Goal: Information Seeking & Learning: Find specific fact

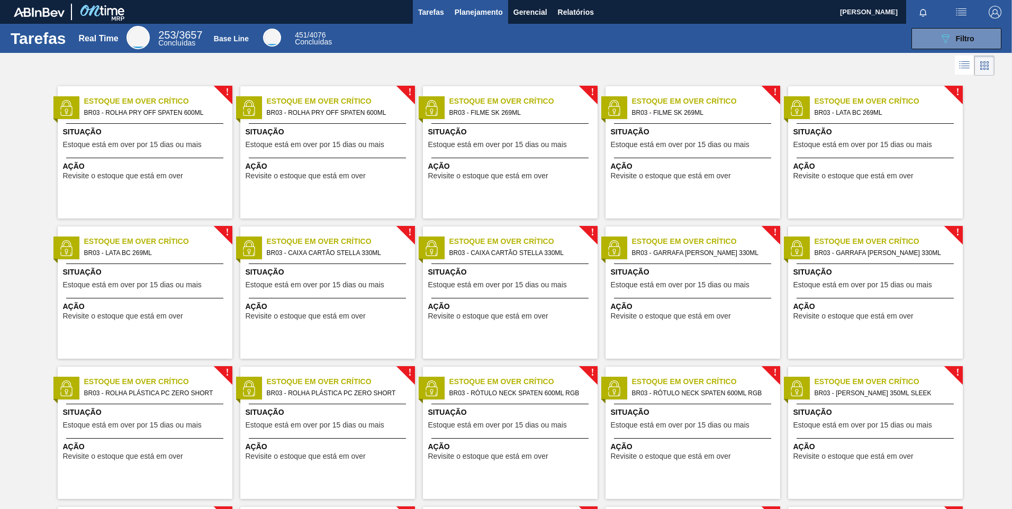
click at [481, 13] on span "Planejamento" at bounding box center [479, 12] width 48 height 13
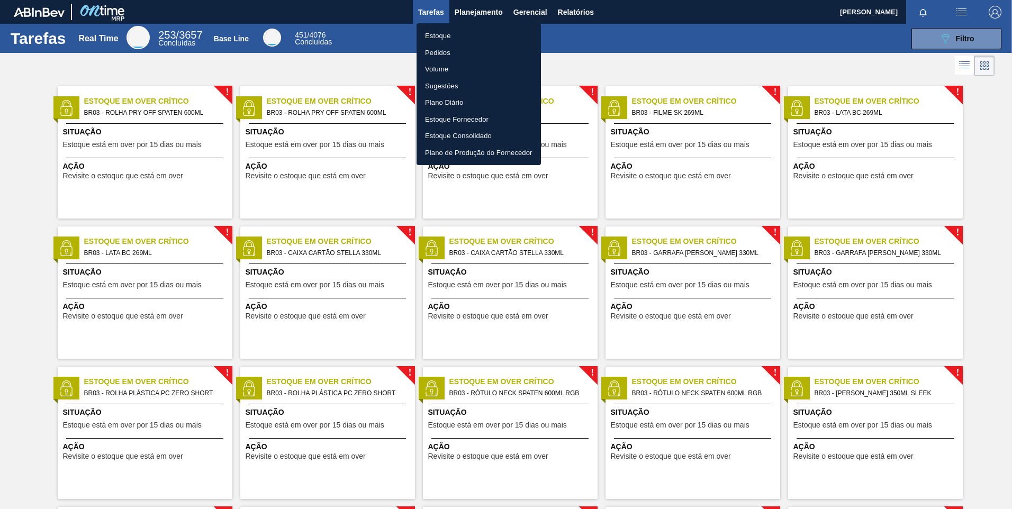
click at [461, 53] on li "Pedidos" at bounding box center [479, 52] width 124 height 17
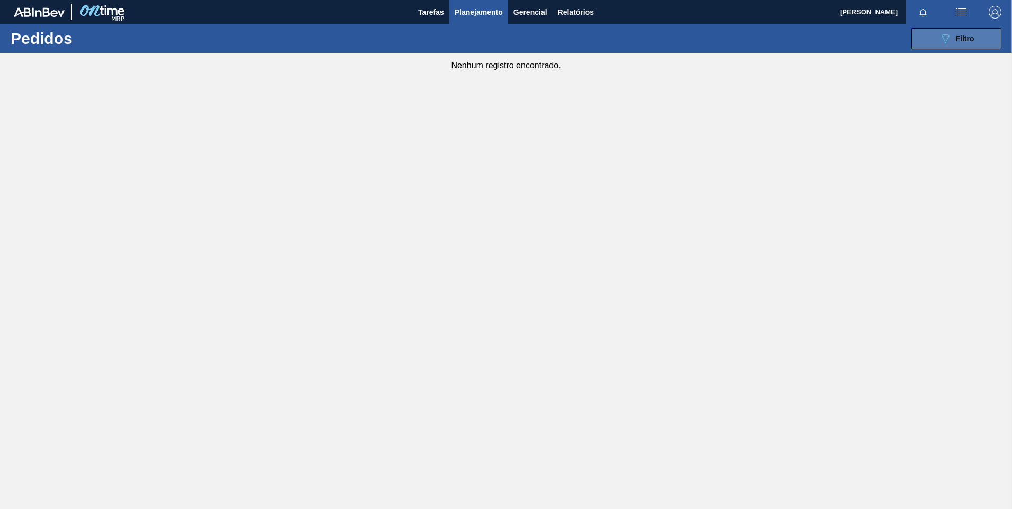
click at [945, 41] on icon "089F7B8B-B2A5-4AFE-B5C0-19BA573D28AC" at bounding box center [945, 38] width 13 height 13
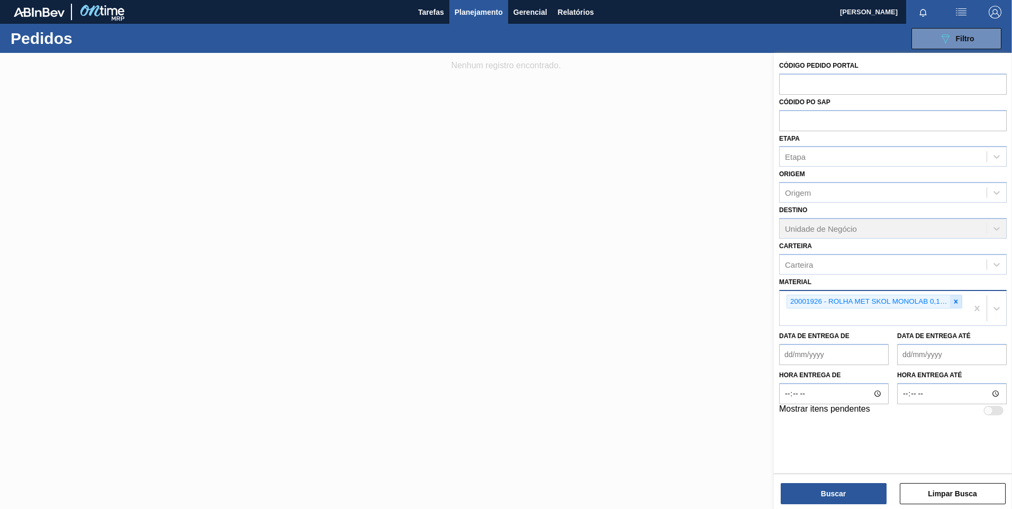
click at [956, 302] on icon at bounding box center [956, 302] width 4 height 4
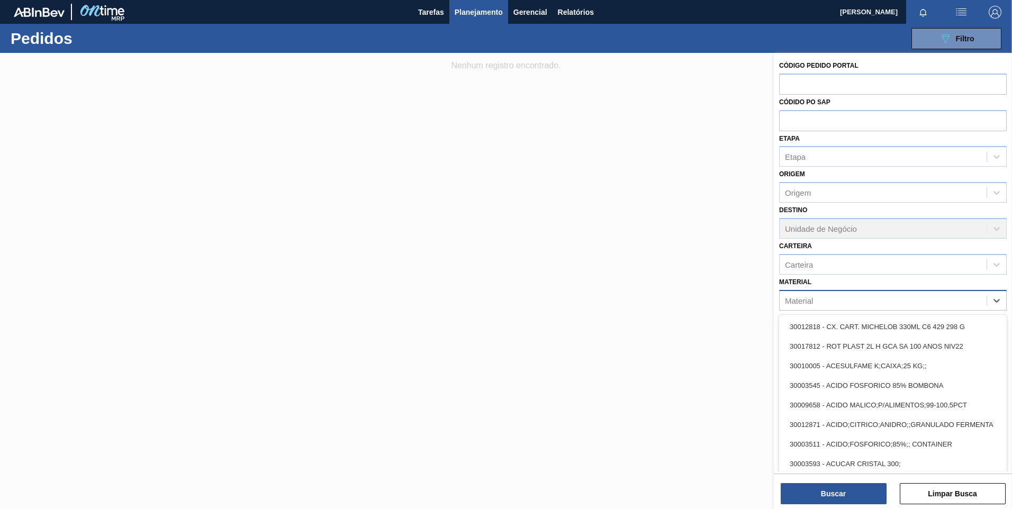
click at [956, 302] on div "Material" at bounding box center [883, 300] width 207 height 15
paste input "30011886"
type input "30011886"
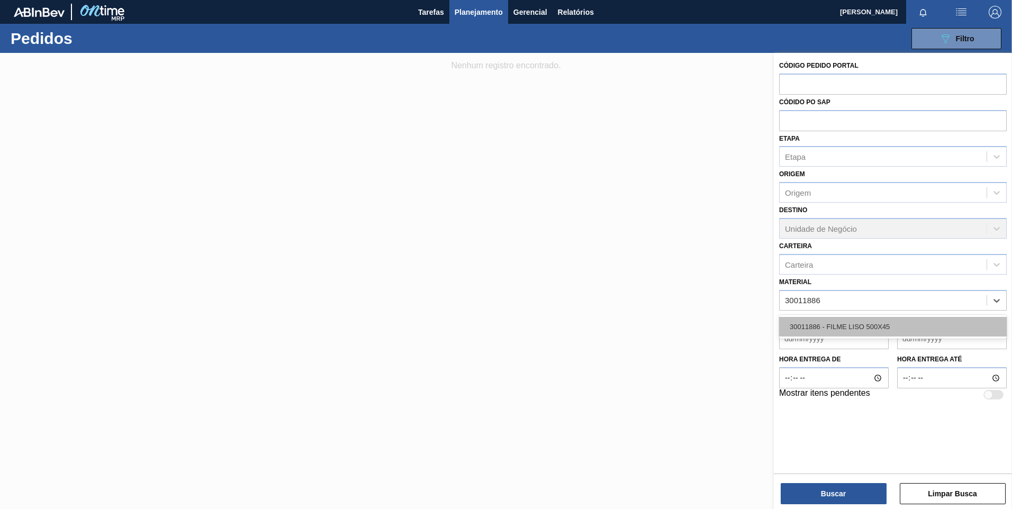
click at [809, 324] on div "30011886 - FILME LISO 500X45" at bounding box center [893, 327] width 228 height 20
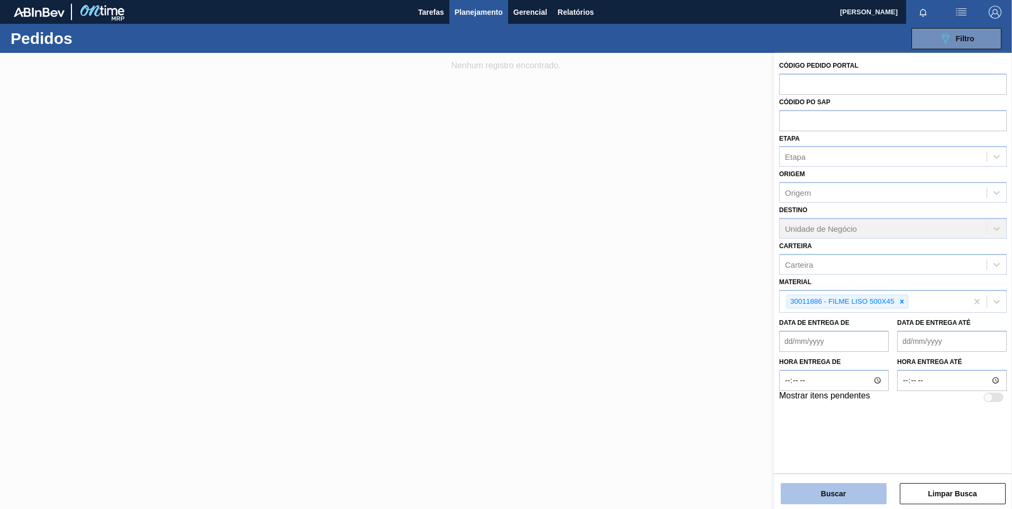
click at [813, 491] on button "Buscar" at bounding box center [834, 493] width 106 height 21
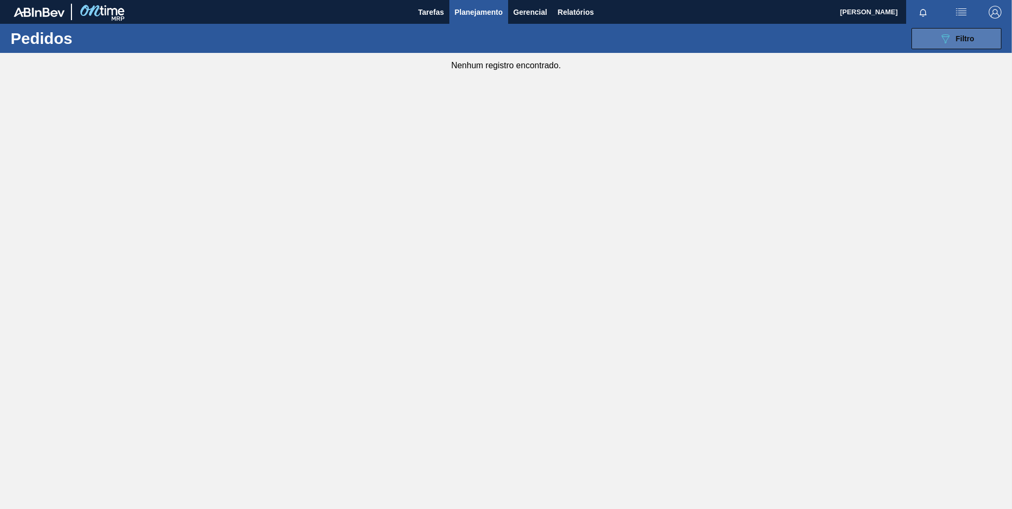
click at [949, 42] on icon "089F7B8B-B2A5-4AFE-B5C0-19BA573D28AC" at bounding box center [945, 38] width 13 height 13
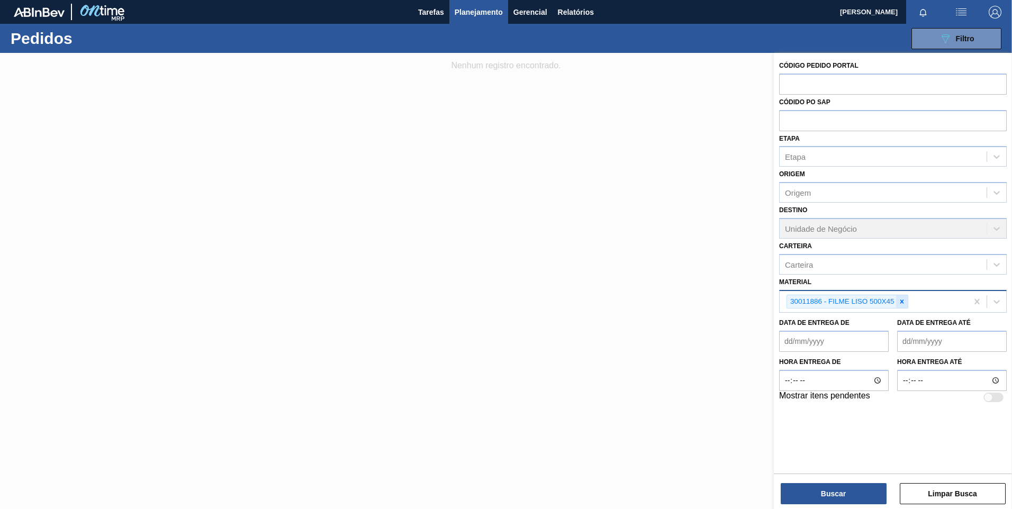
click at [903, 302] on icon at bounding box center [901, 301] width 7 height 7
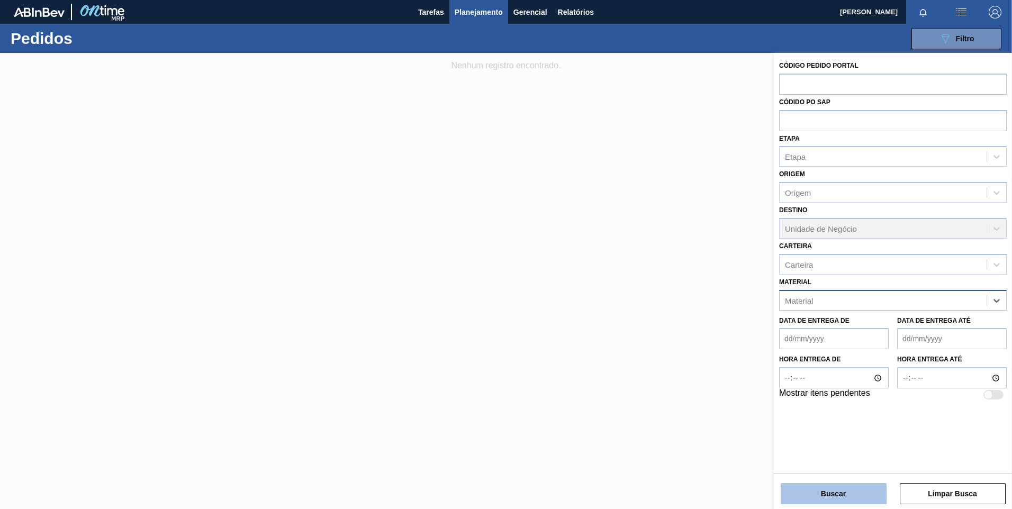
click at [866, 486] on button "Buscar" at bounding box center [834, 493] width 106 height 21
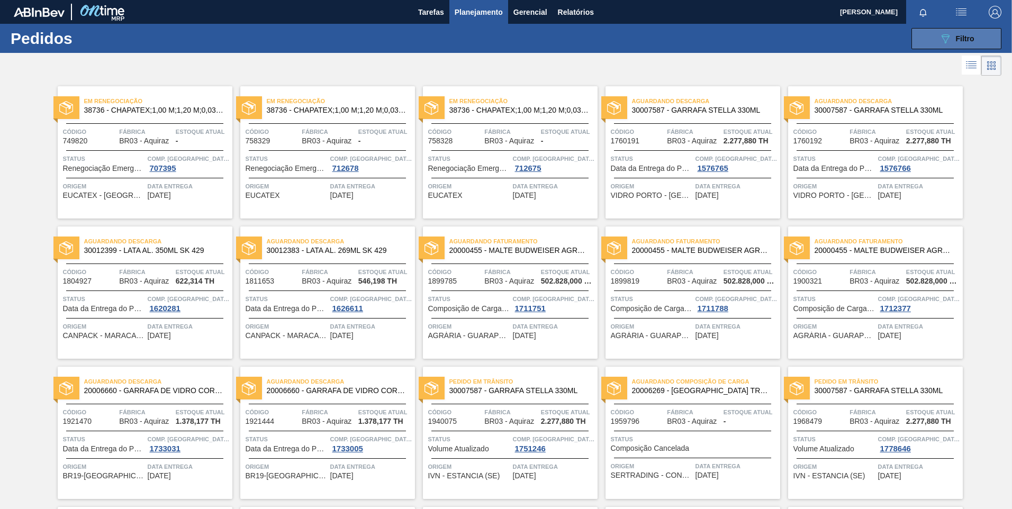
click at [956, 41] on span "Filtro" at bounding box center [965, 38] width 19 height 8
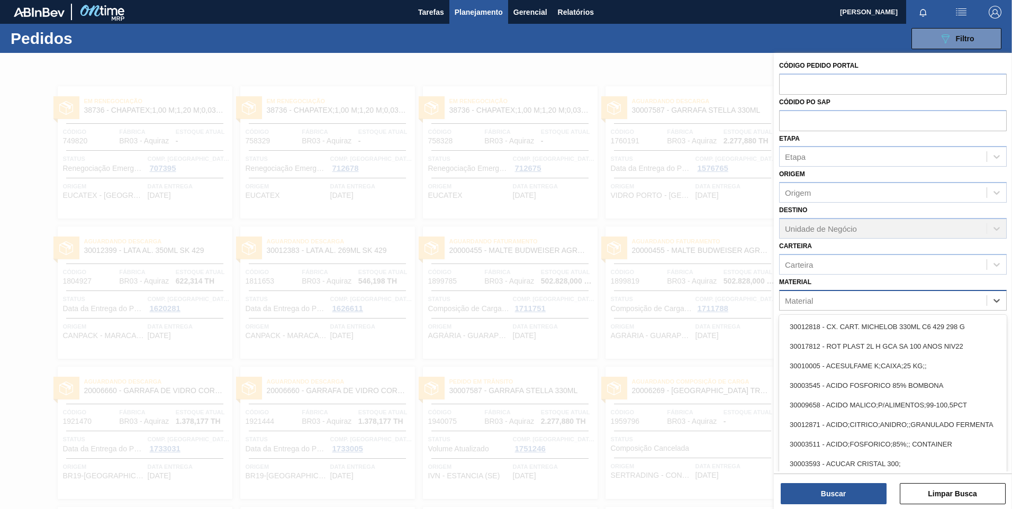
click at [848, 300] on div "Material" at bounding box center [883, 300] width 207 height 15
paste input "30012581"
type input "30012581"
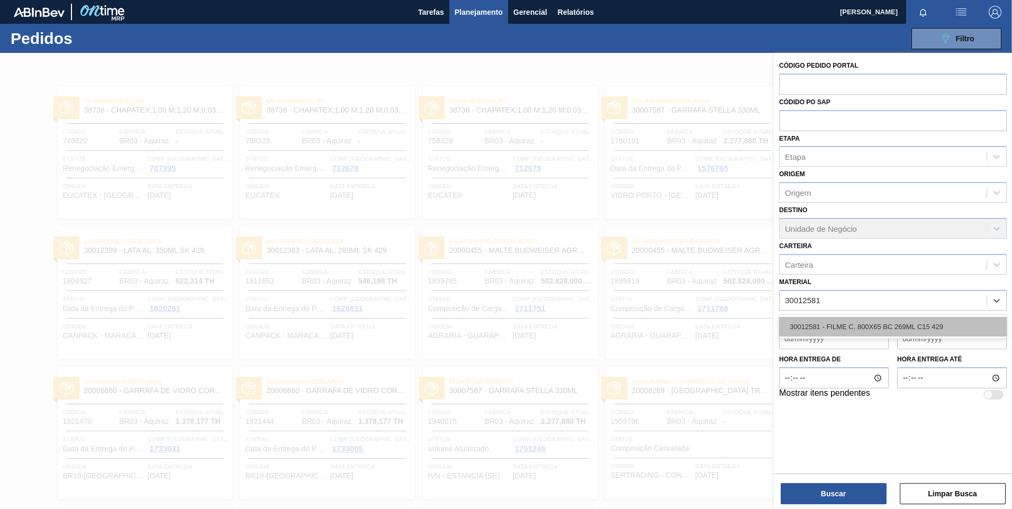
click at [849, 325] on div "30012581 - FILME C. 800X65 BC 269ML C15 429" at bounding box center [893, 327] width 228 height 20
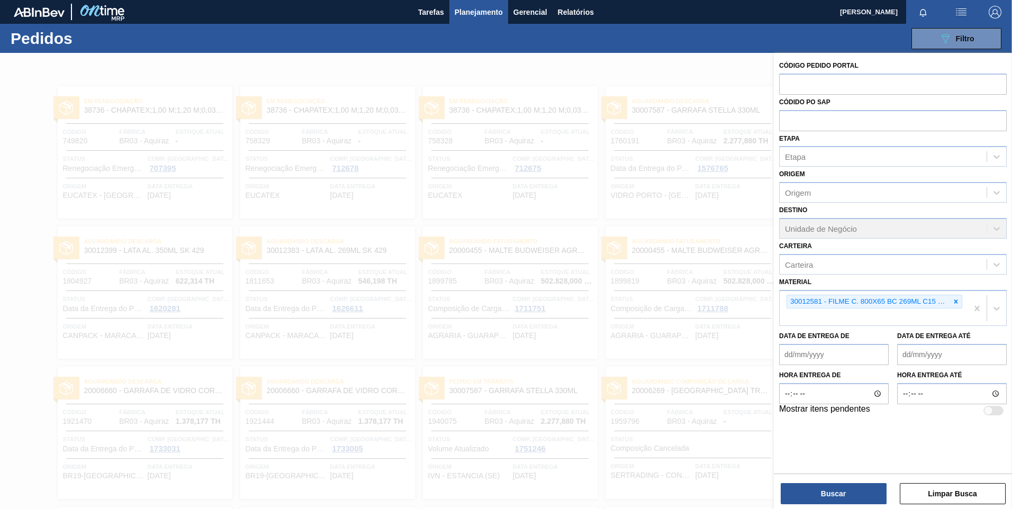
click at [849, 479] on div "Buscar Limpar Busca" at bounding box center [893, 489] width 238 height 30
click at [849, 489] on button "Buscar" at bounding box center [834, 493] width 106 height 21
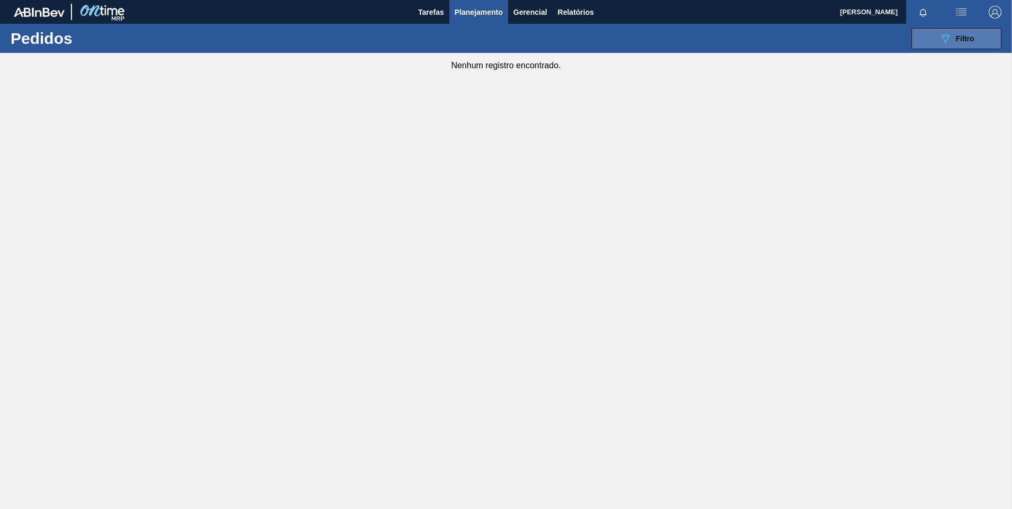
click at [953, 35] on div "089F7B8B-B2A5-4AFE-B5C0-19BA573D28AC Filtro" at bounding box center [956, 38] width 35 height 13
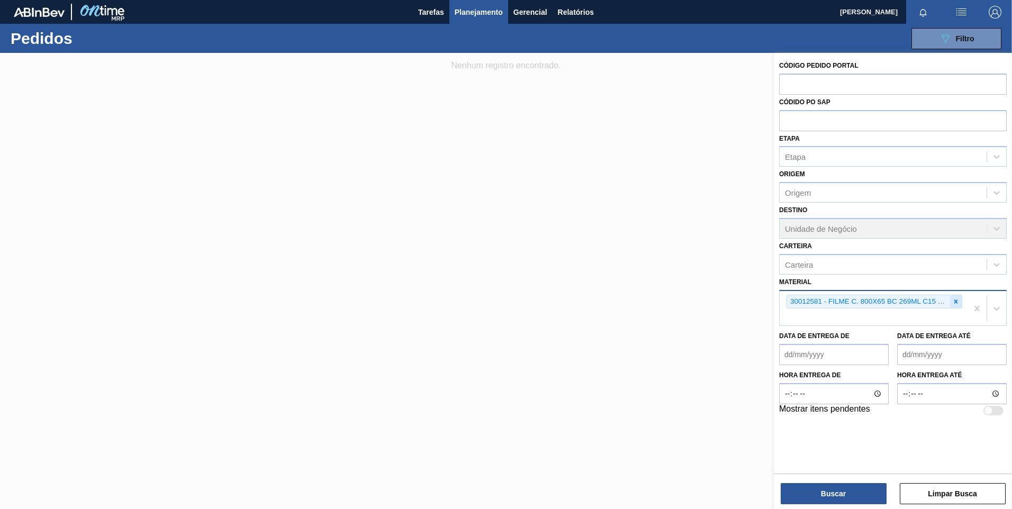
click at [958, 303] on icon at bounding box center [955, 301] width 7 height 7
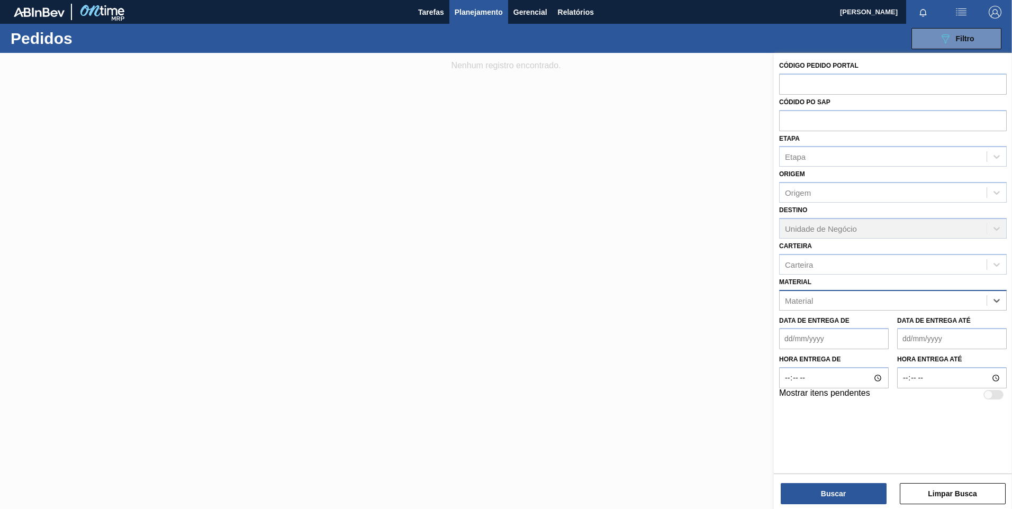
click at [957, 302] on div "Material" at bounding box center [883, 300] width 207 height 15
click at [823, 310] on div "Material" at bounding box center [893, 300] width 228 height 21
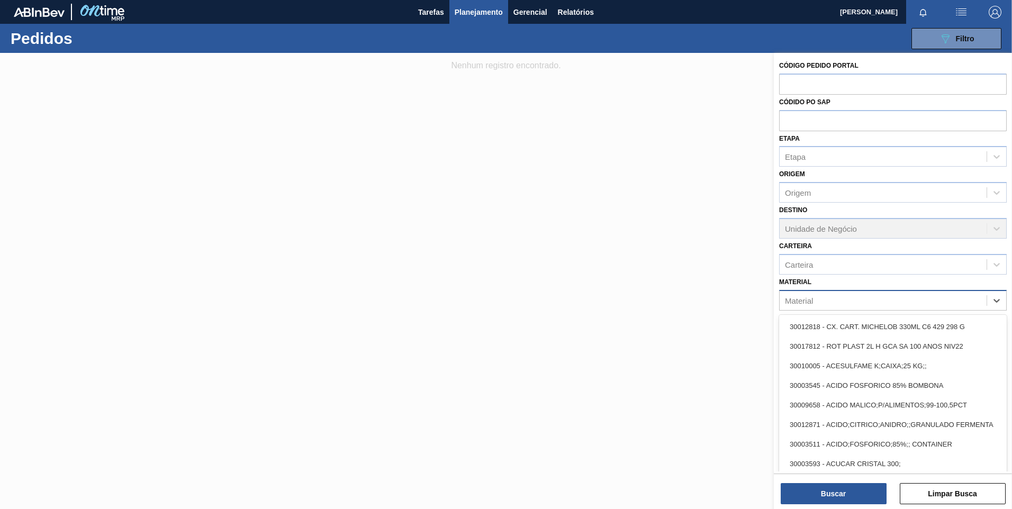
paste input "30002123"
type input "30002123"
click at [824, 305] on div "Material" at bounding box center [883, 300] width 207 height 15
click at [820, 303] on div "Material" at bounding box center [883, 300] width 207 height 15
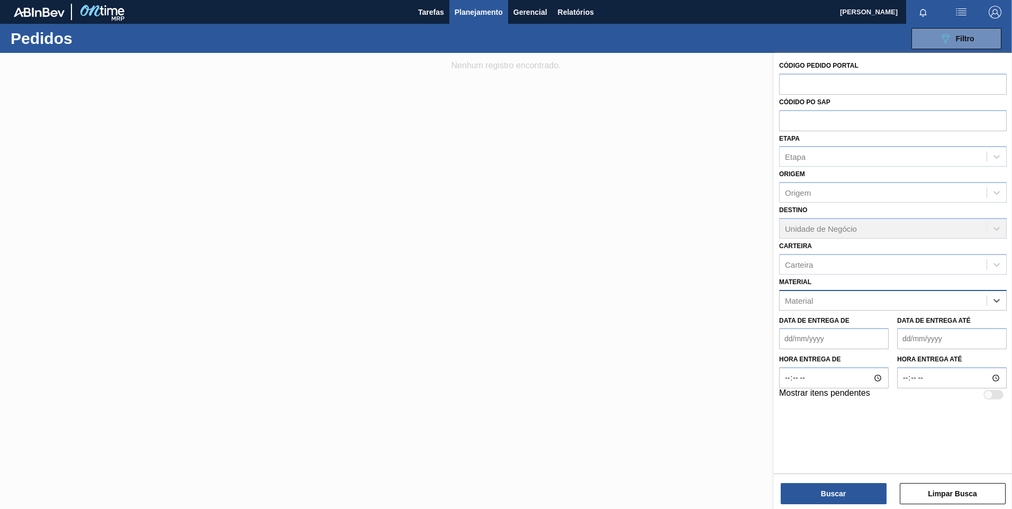
paste input "30012600"
type input "30012600"
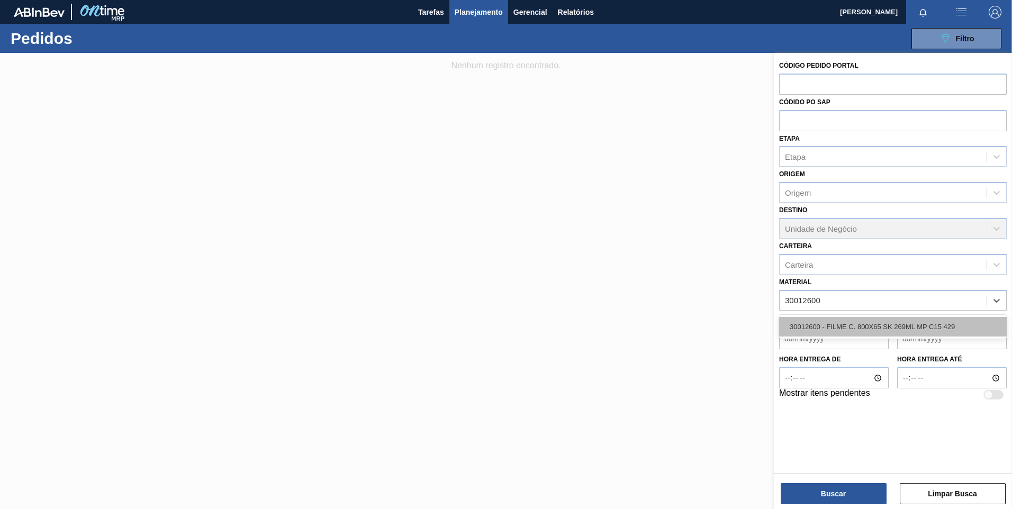
click at [824, 323] on div "30012600 - FILME C. 800X65 SK 269ML MP C15 429" at bounding box center [893, 327] width 228 height 20
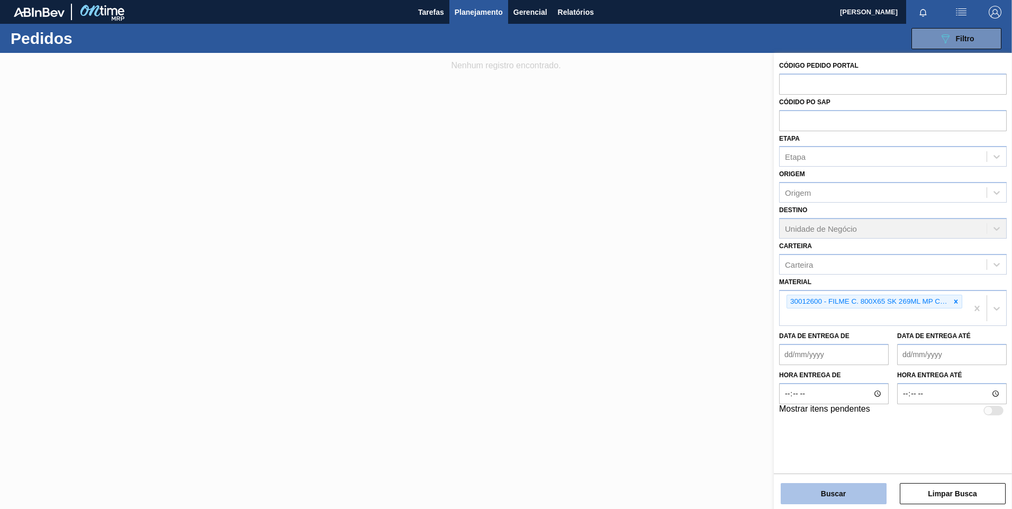
click at [826, 486] on button "Buscar" at bounding box center [834, 493] width 106 height 21
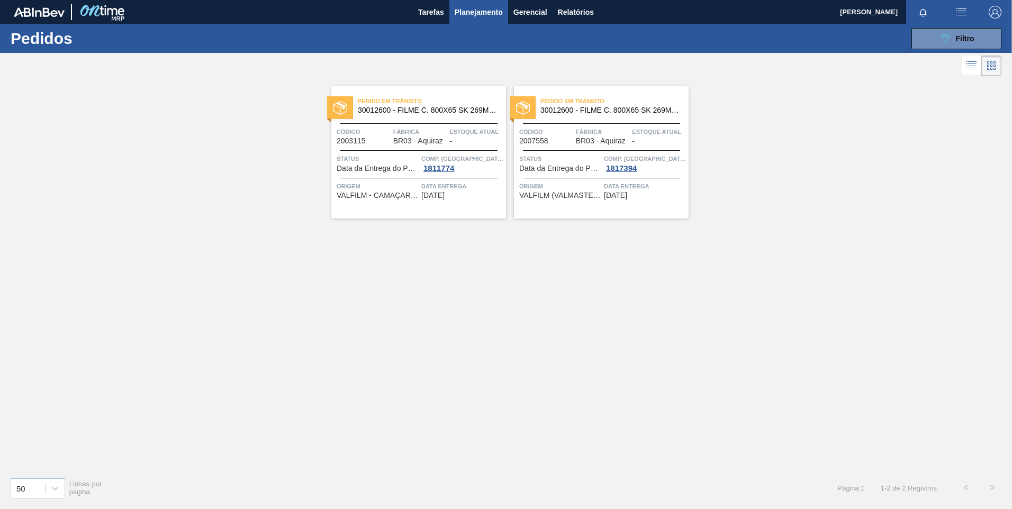
click at [340, 110] on img at bounding box center [340, 108] width 14 height 14
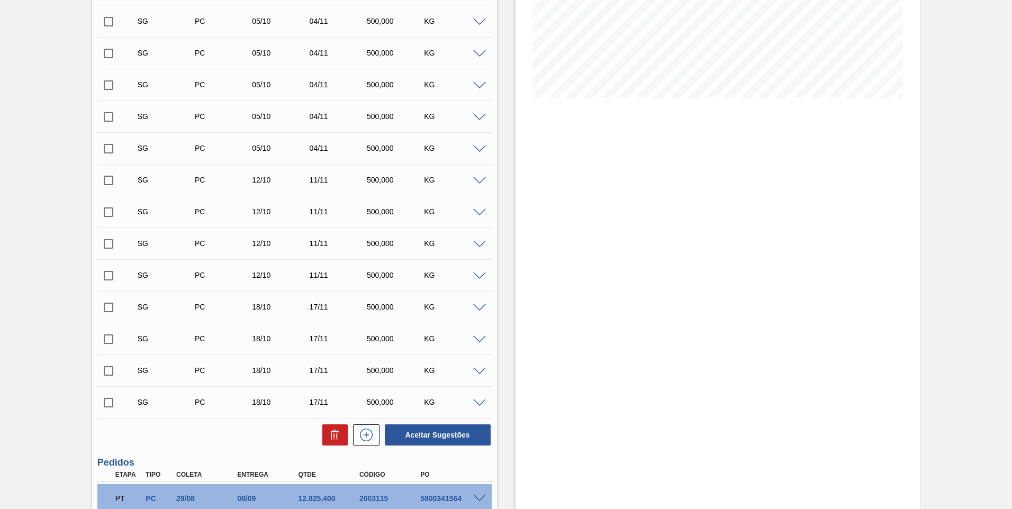
scroll to position [334, 0]
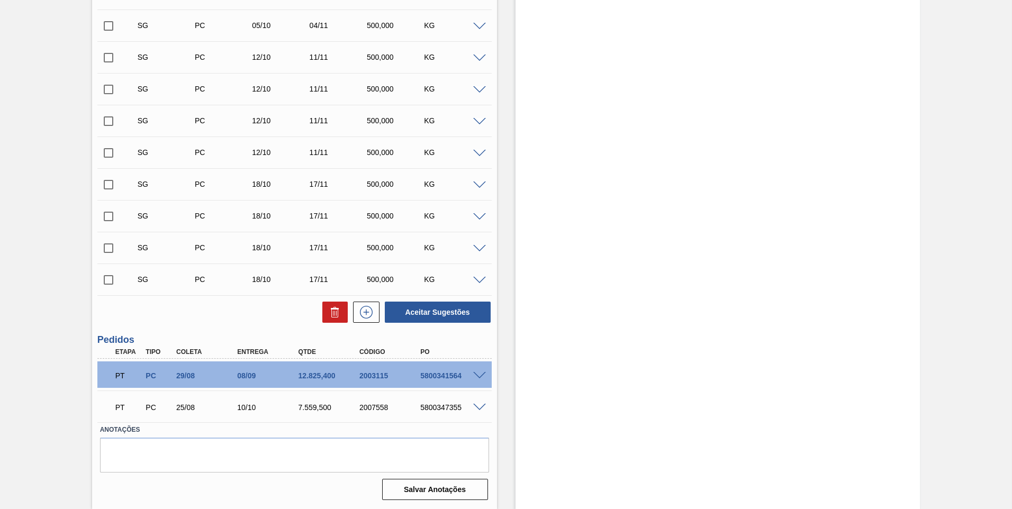
click at [475, 375] on span at bounding box center [479, 376] width 13 height 8
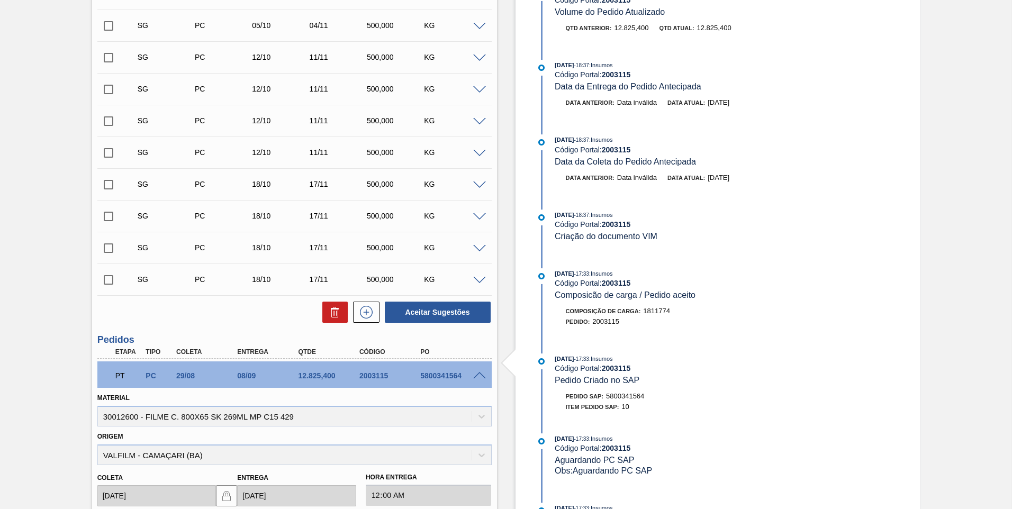
scroll to position [54, 0]
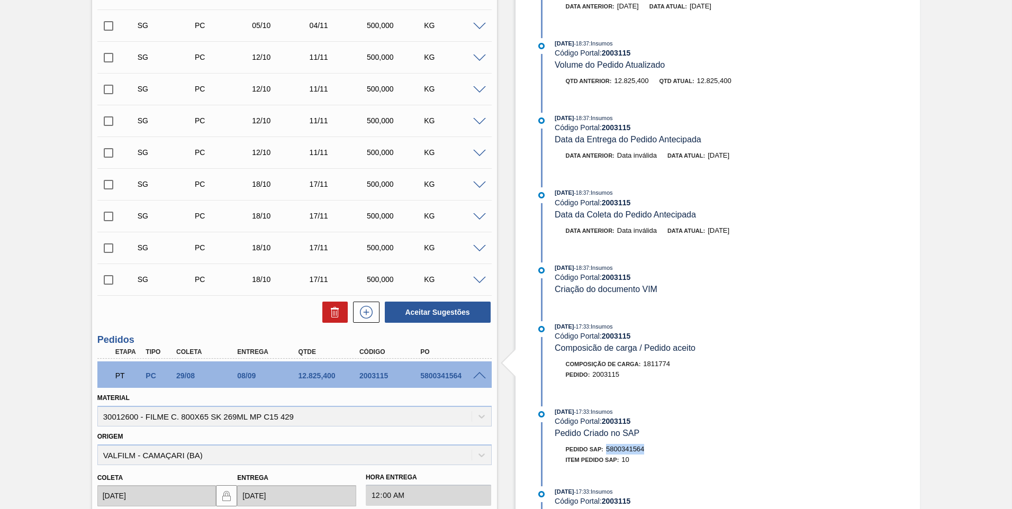
copy span "5800341564"
drag, startPoint x: 608, startPoint y: 449, endPoint x: 652, endPoint y: 448, distance: 43.9
click at [652, 448] on div "Pedido SAP: 5800341564" at bounding box center [680, 449] width 251 height 11
drag, startPoint x: 652, startPoint y: 448, endPoint x: 694, endPoint y: 472, distance: 48.6
click at [694, 472] on div "[DATE] 16:03 : Valfilm Código Portal: 2003115 Data da Entrega do Pedido Atrasad…" at bounding box center [670, 324] width 273 height 775
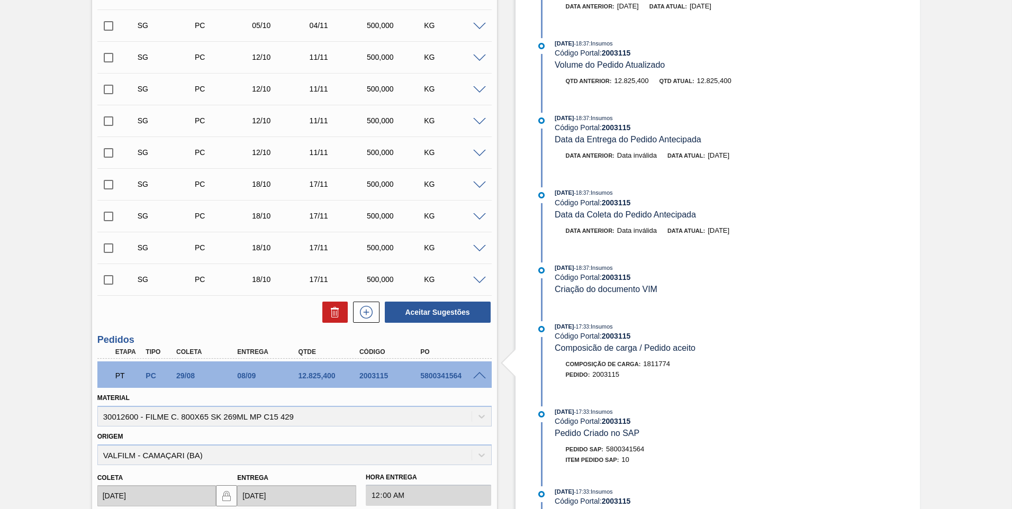
scroll to position [266, 0]
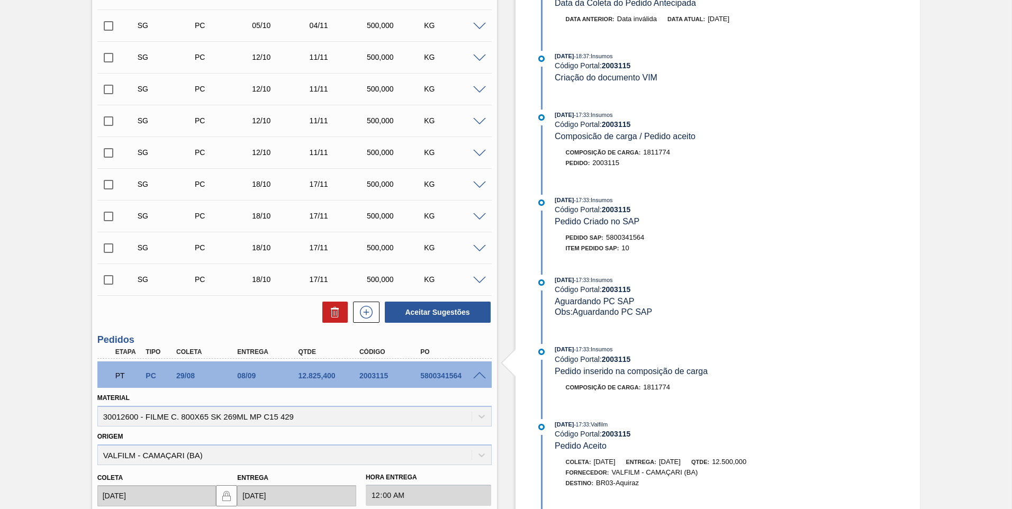
click at [473, 373] on span at bounding box center [479, 376] width 13 height 8
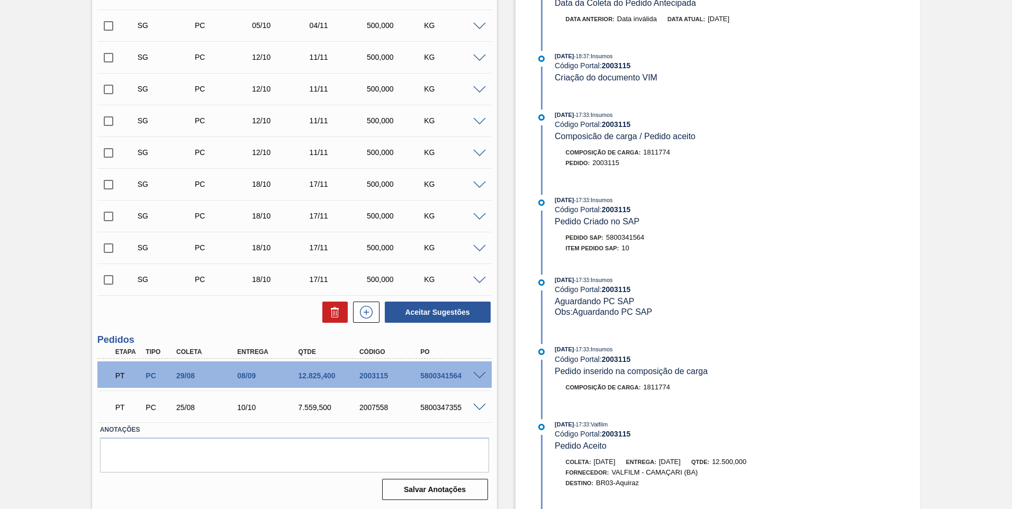
click at [471, 374] on div at bounding box center [481, 375] width 21 height 8
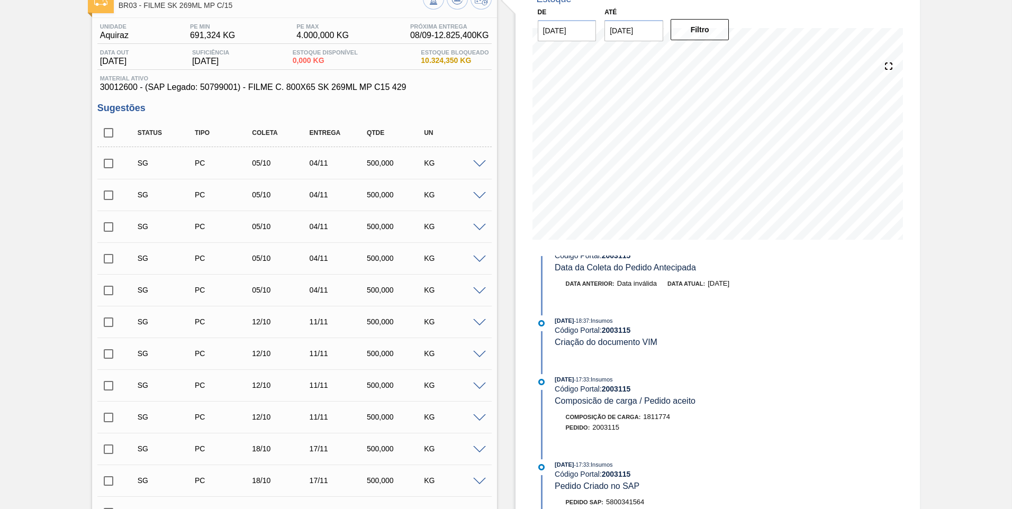
scroll to position [334, 0]
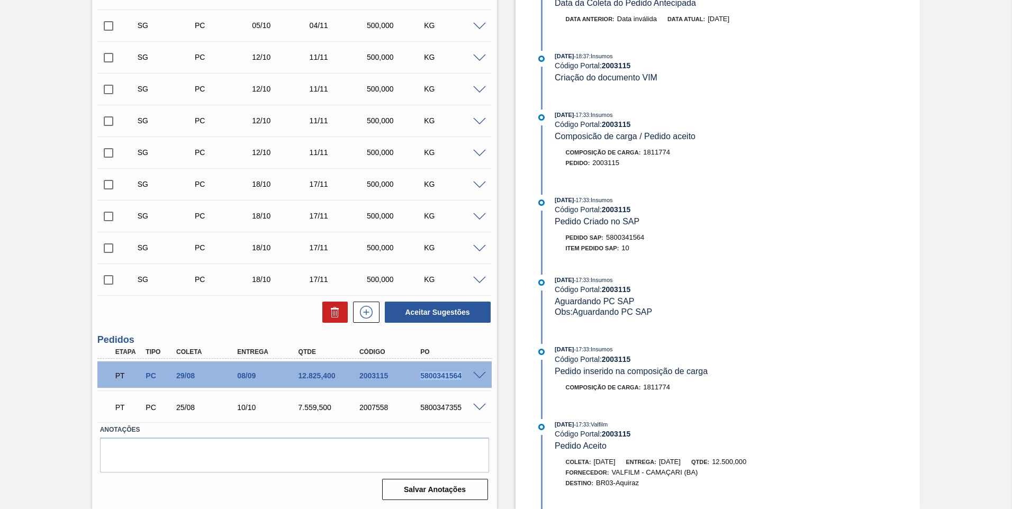
drag, startPoint x: 419, startPoint y: 375, endPoint x: 460, endPoint y: 379, distance: 41.0
click at [460, 379] on div "5800341564" at bounding box center [452, 376] width 68 height 8
copy div "5800341564"
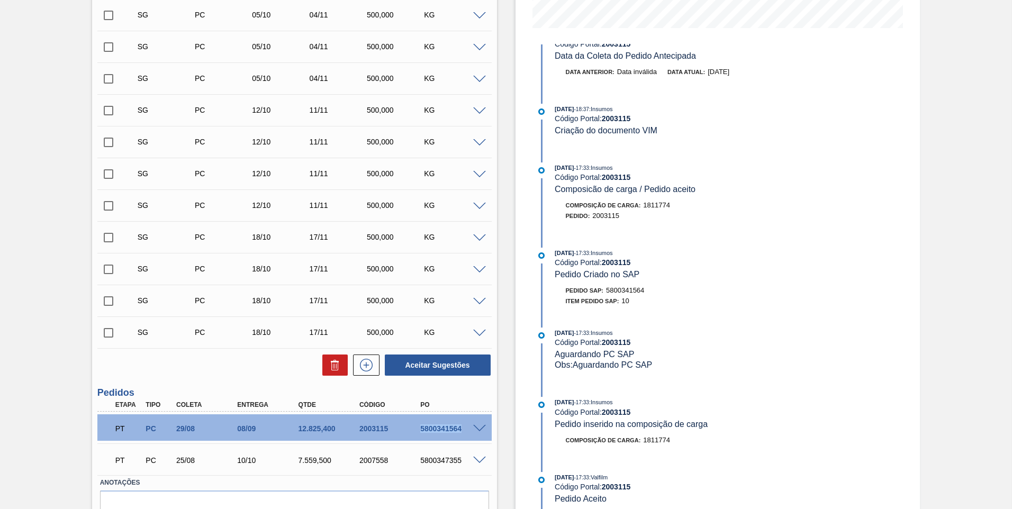
scroll to position [107, 0]
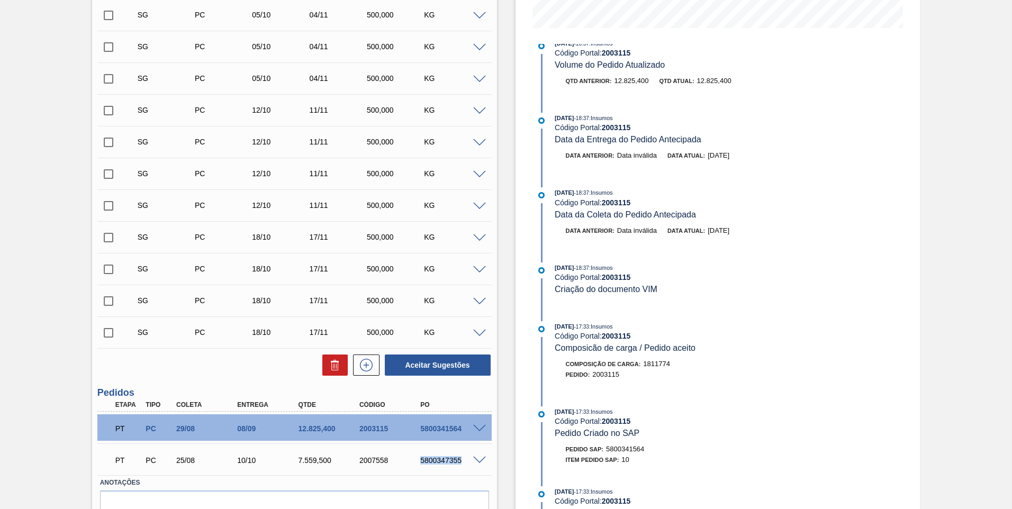
drag, startPoint x: 418, startPoint y: 458, endPoint x: 468, endPoint y: 460, distance: 50.3
click at [468, 460] on div "5800347355" at bounding box center [452, 460] width 68 height 8
copy div "5800347355"
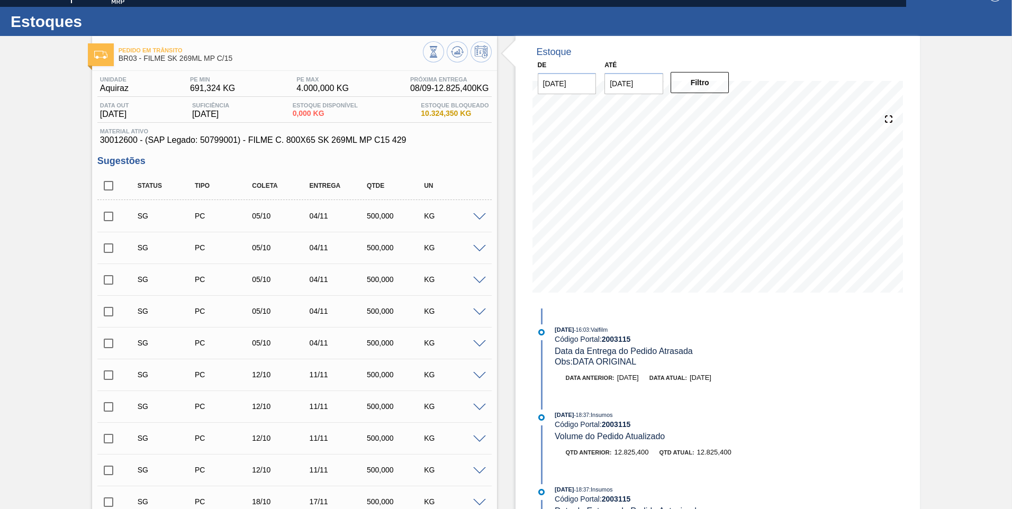
scroll to position [0, 0]
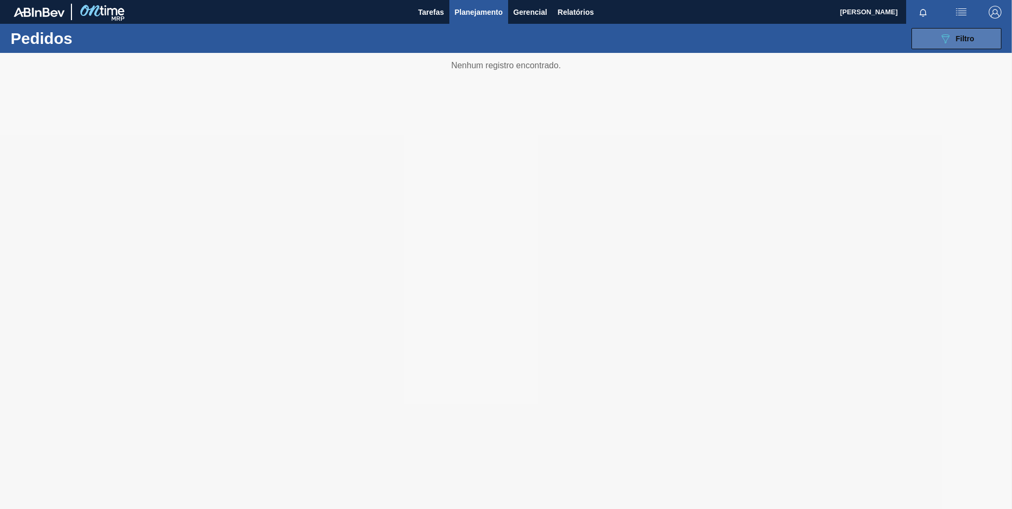
click at [932, 41] on button "089F7B8B-B2A5-4AFE-B5C0-19BA573D28AC Filtro" at bounding box center [956, 38] width 90 height 21
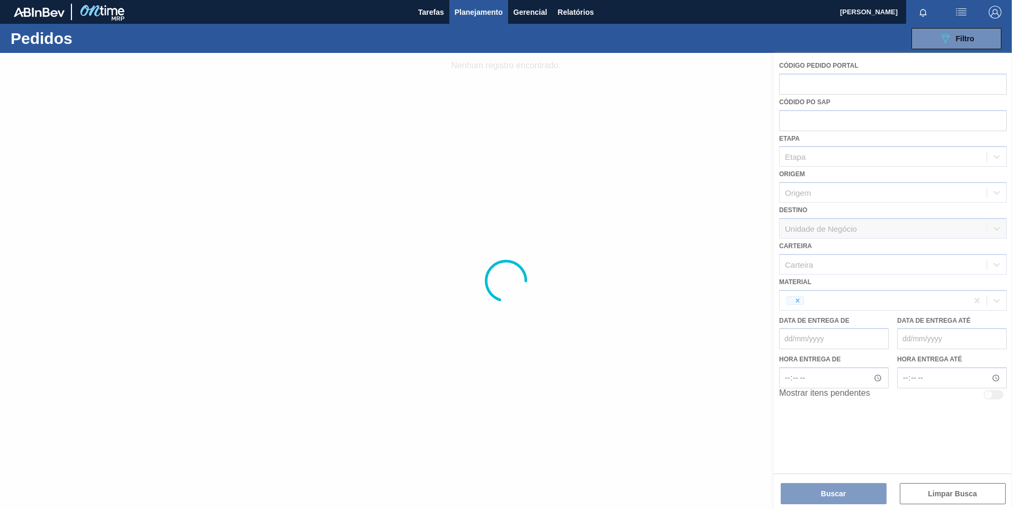
click at [895, 302] on div at bounding box center [506, 281] width 1012 height 456
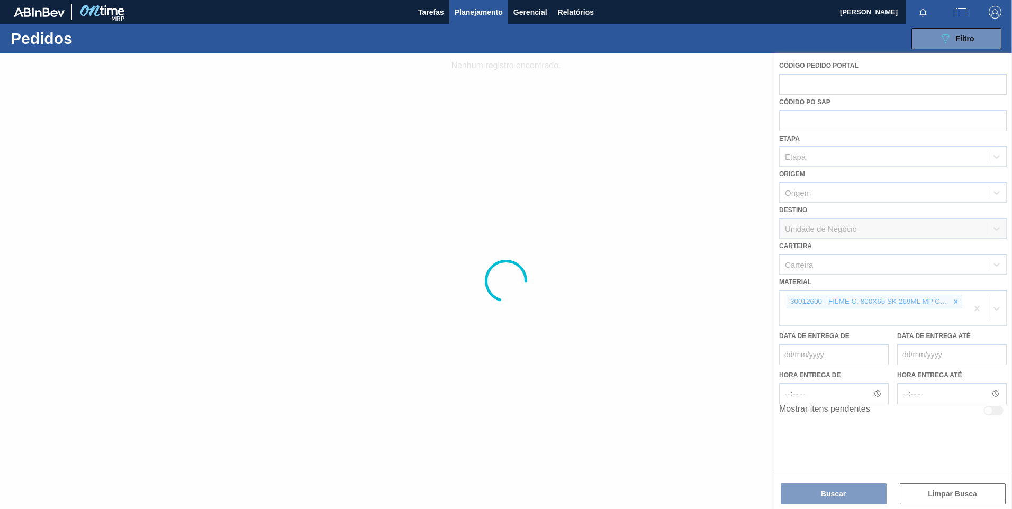
click at [958, 303] on div at bounding box center [506, 281] width 1012 height 456
click at [957, 302] on div at bounding box center [506, 281] width 1012 height 456
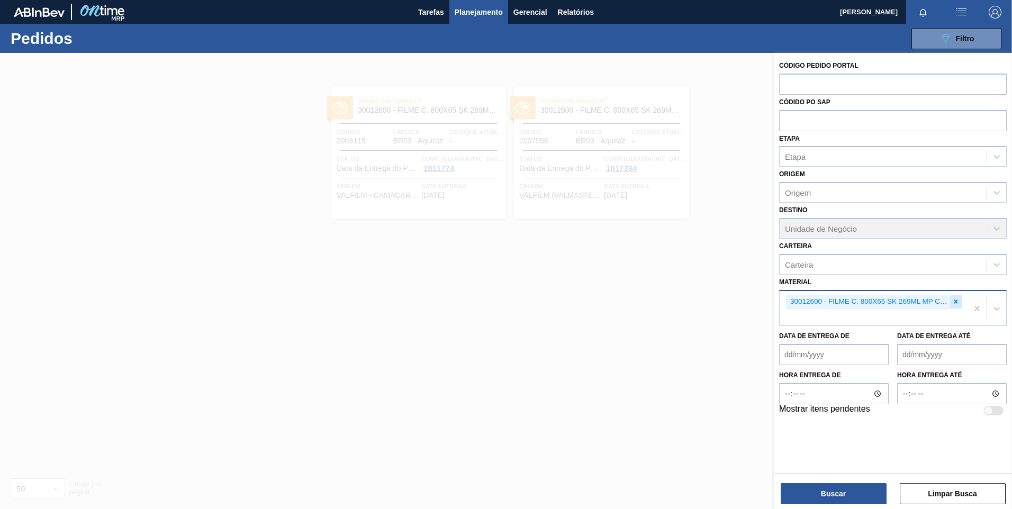
click at [955, 301] on icon at bounding box center [956, 302] width 4 height 4
click at [954, 301] on div "30012600 - FILME C. 800X65 SK 269ML MP C15 429" at bounding box center [874, 308] width 188 height 35
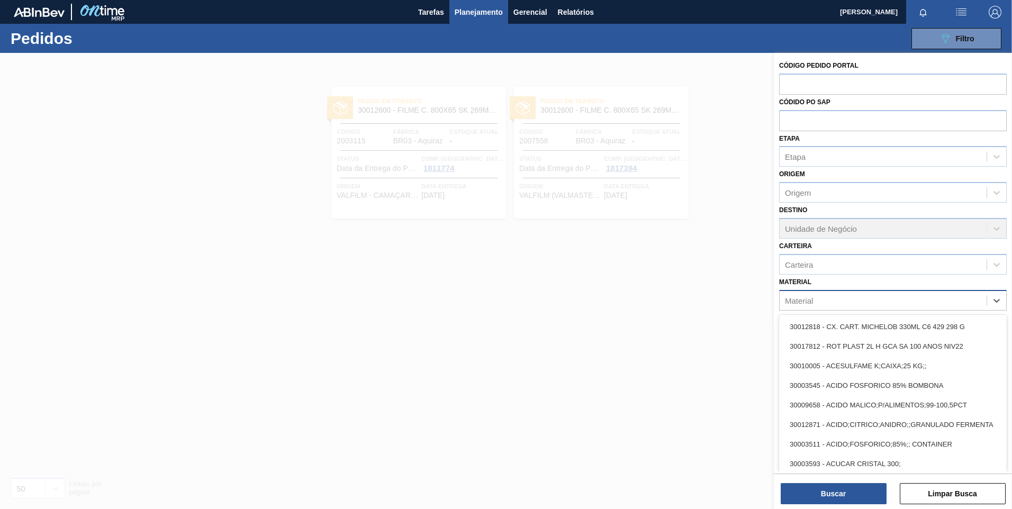
click at [937, 302] on div "Material" at bounding box center [883, 300] width 207 height 15
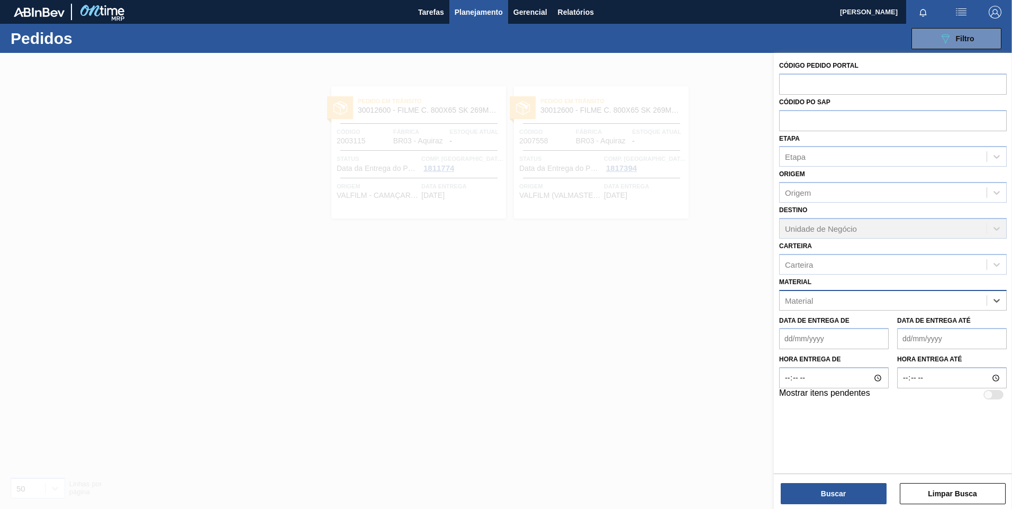
paste input "30012535"
type input "30012535"
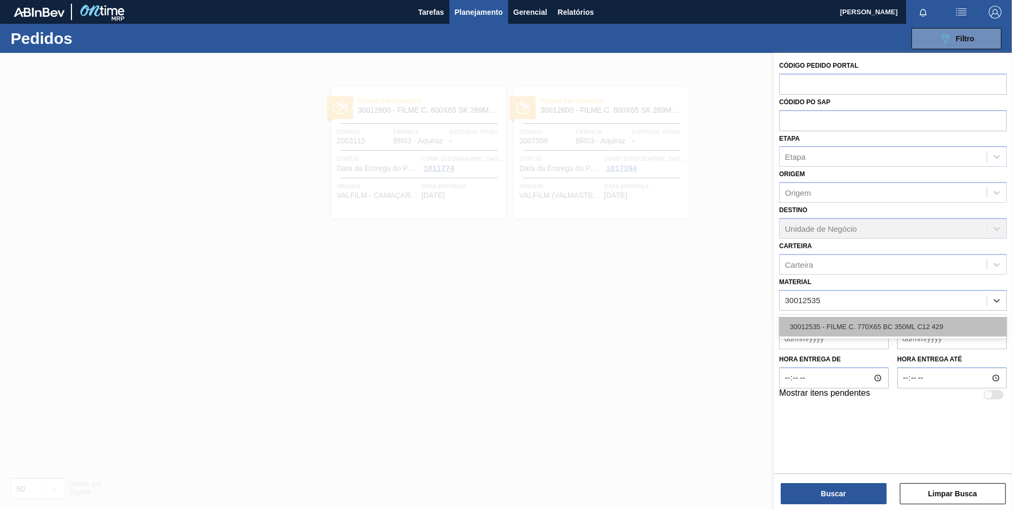
click at [856, 320] on div "30012535 - FILME C. 770X65 BC 350ML C12 429" at bounding box center [893, 327] width 228 height 20
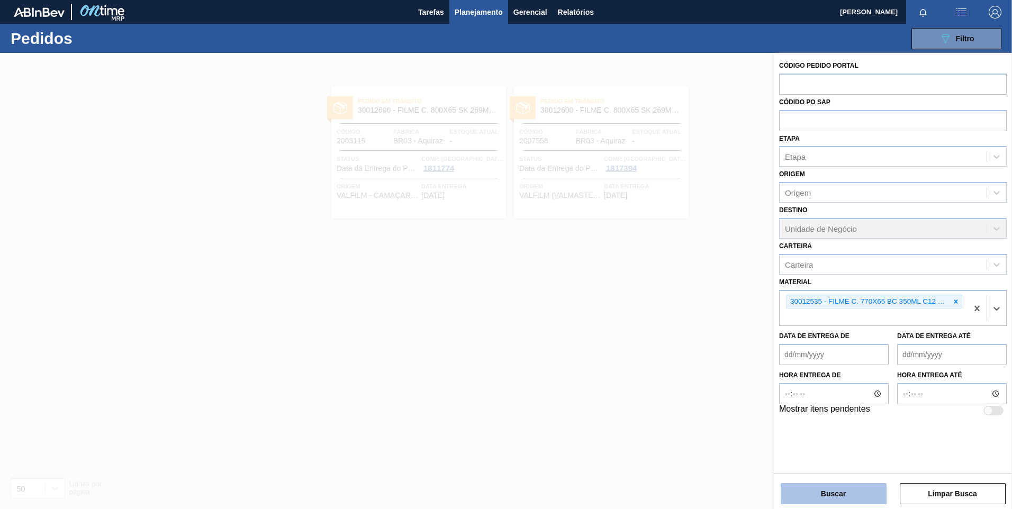
click at [827, 495] on button "Buscar" at bounding box center [834, 493] width 106 height 21
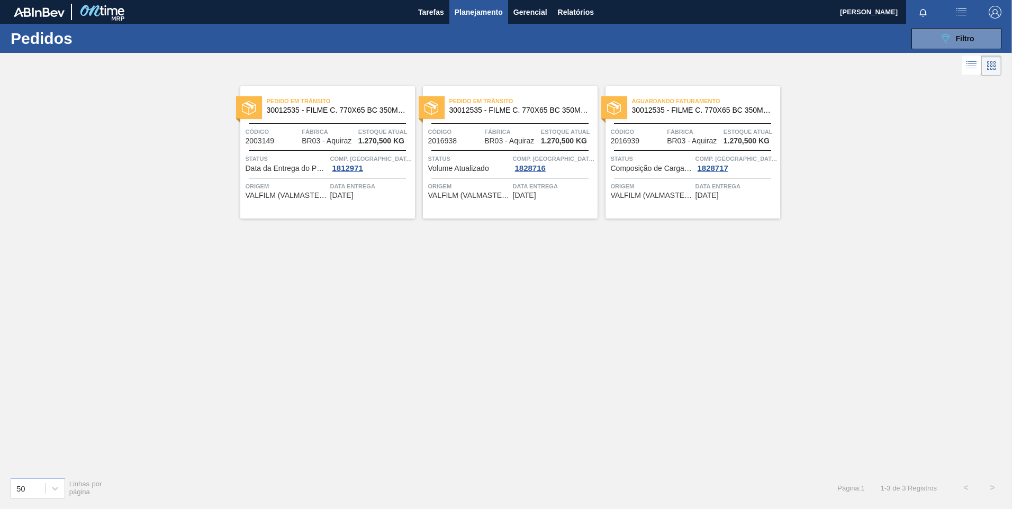
click at [258, 110] on div at bounding box center [249, 107] width 26 height 23
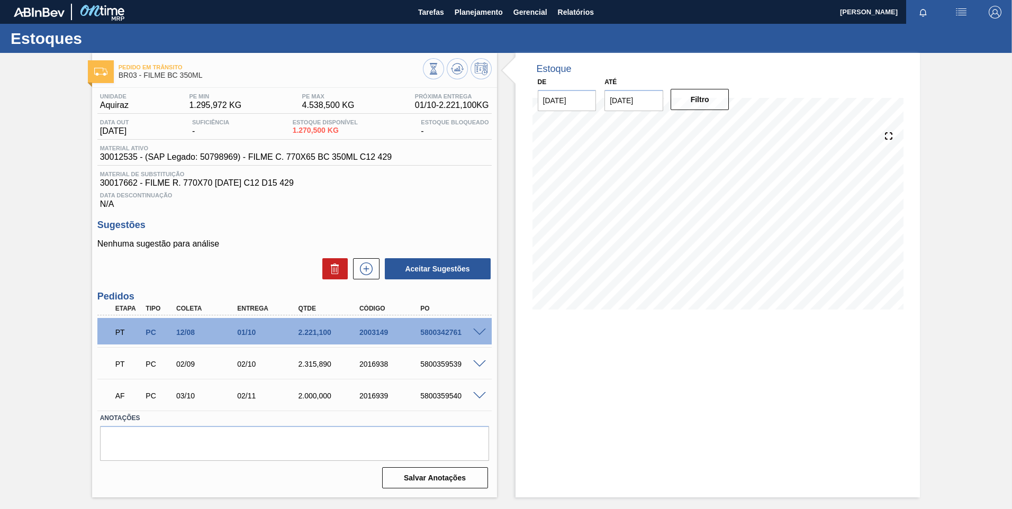
click at [476, 365] on span at bounding box center [479, 364] width 13 height 8
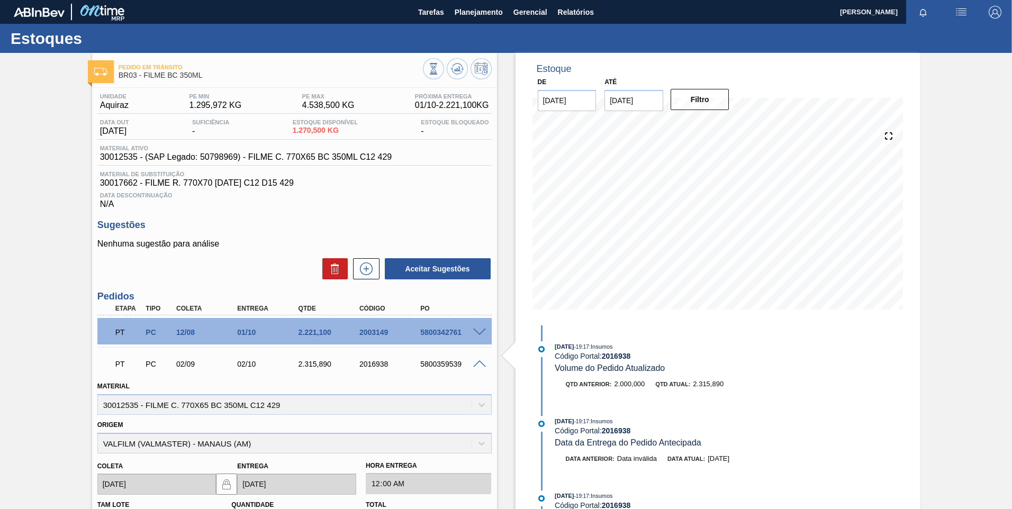
click at [476, 366] on span at bounding box center [479, 364] width 13 height 8
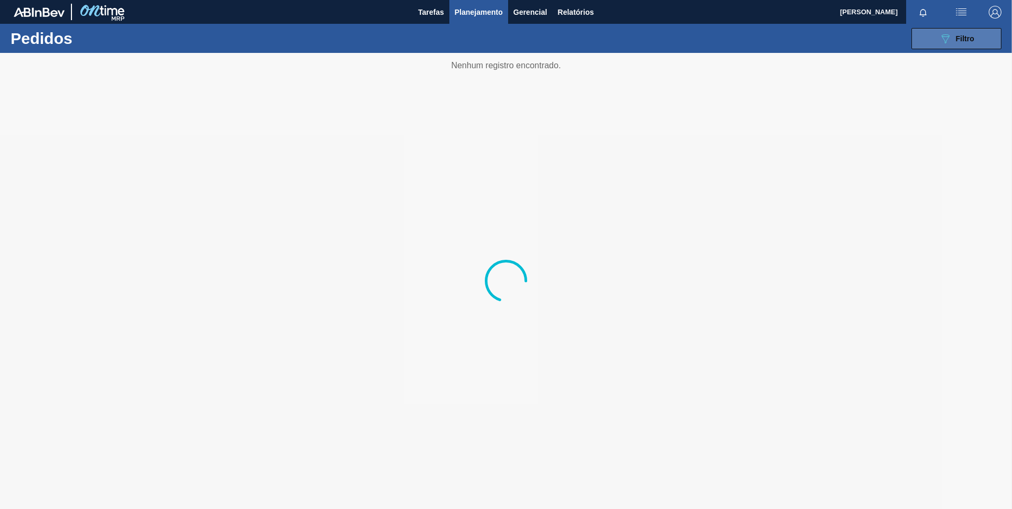
click at [948, 33] on icon "089F7B8B-B2A5-4AFE-B5C0-19BA573D28AC" at bounding box center [945, 38] width 13 height 13
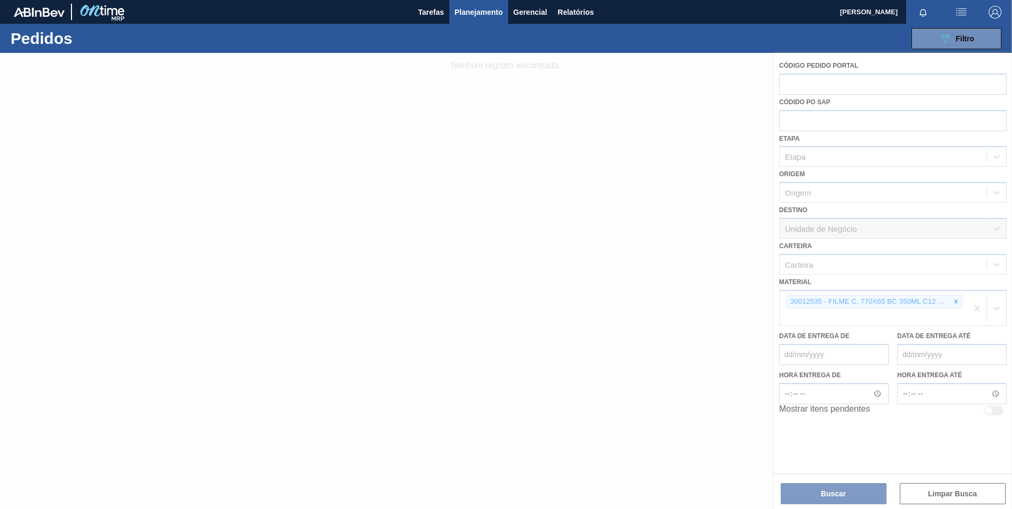
click at [955, 300] on div at bounding box center [506, 281] width 1012 height 456
click at [941, 302] on div at bounding box center [506, 281] width 1012 height 456
click at [956, 300] on div at bounding box center [506, 281] width 1012 height 456
click at [955, 300] on div at bounding box center [506, 281] width 1012 height 456
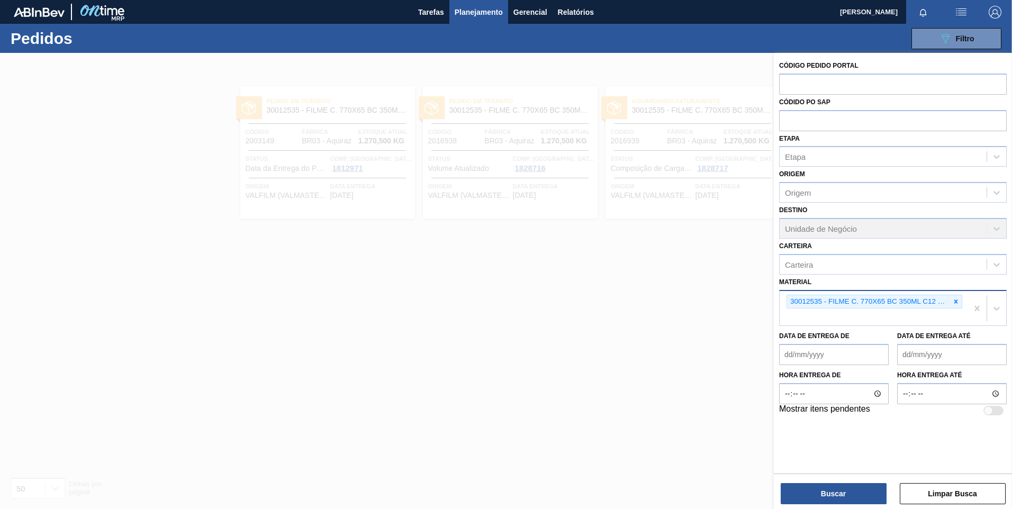
click at [960, 299] on div at bounding box center [956, 301] width 12 height 13
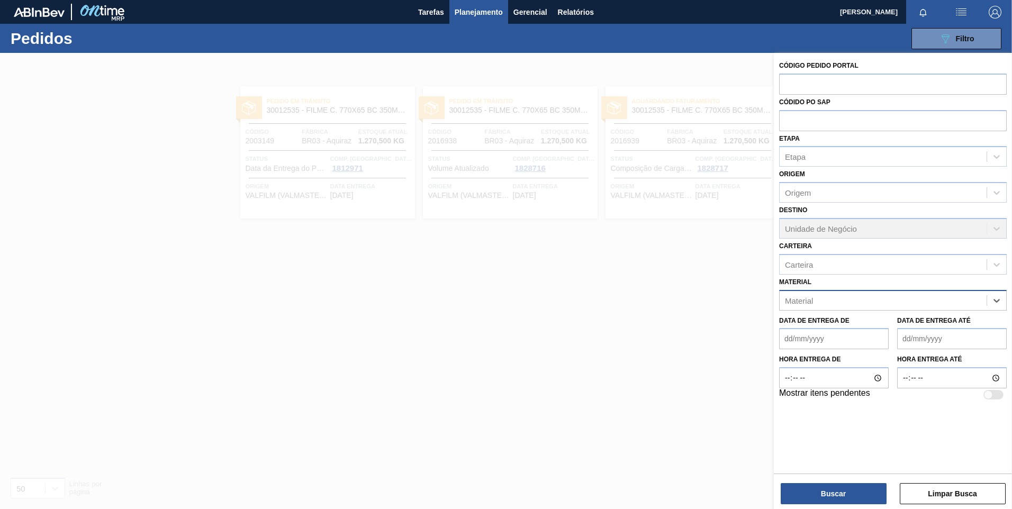
click at [957, 300] on div "Material" at bounding box center [883, 300] width 207 height 15
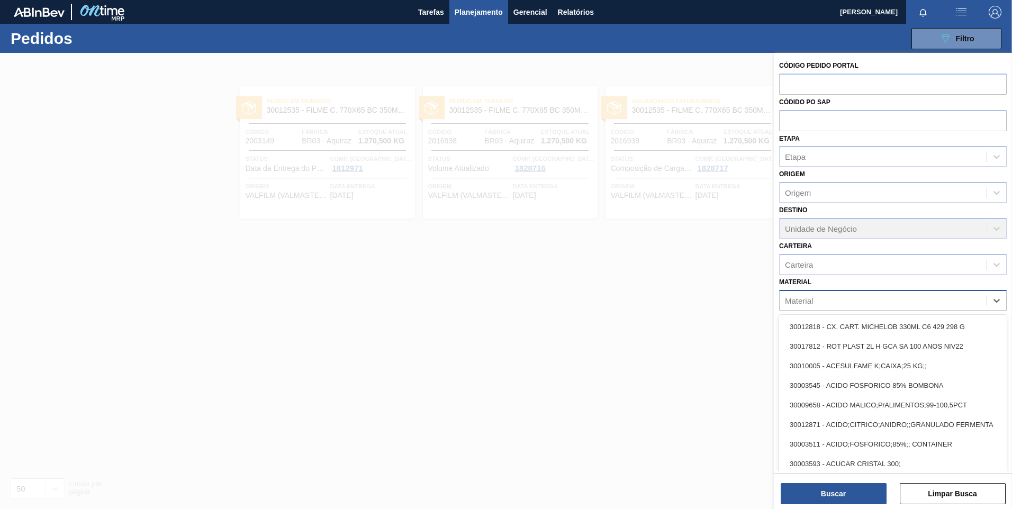
paste input "30002120"
type input "30002120"
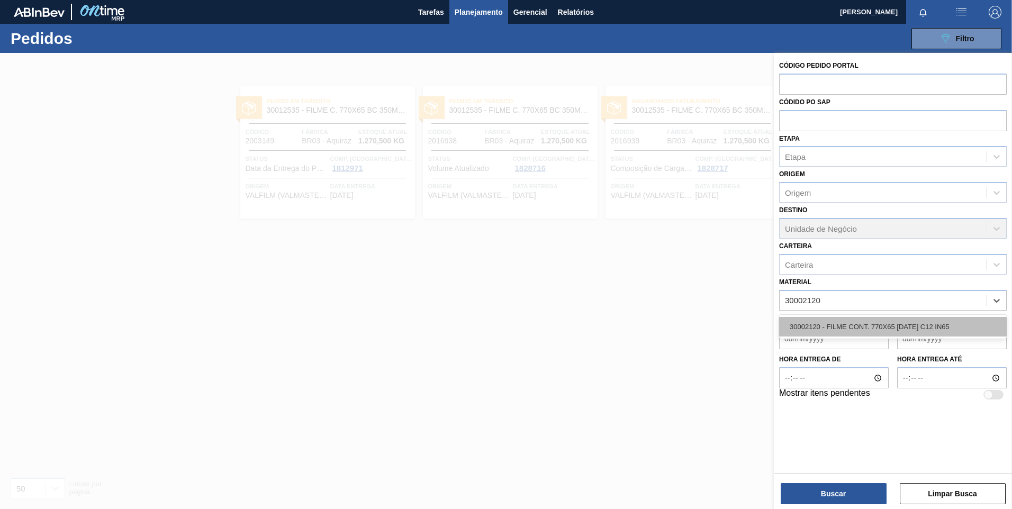
click at [866, 322] on div "30002120 - FILME CONT. 770X65 [DATE] C12 IN65" at bounding box center [893, 327] width 228 height 20
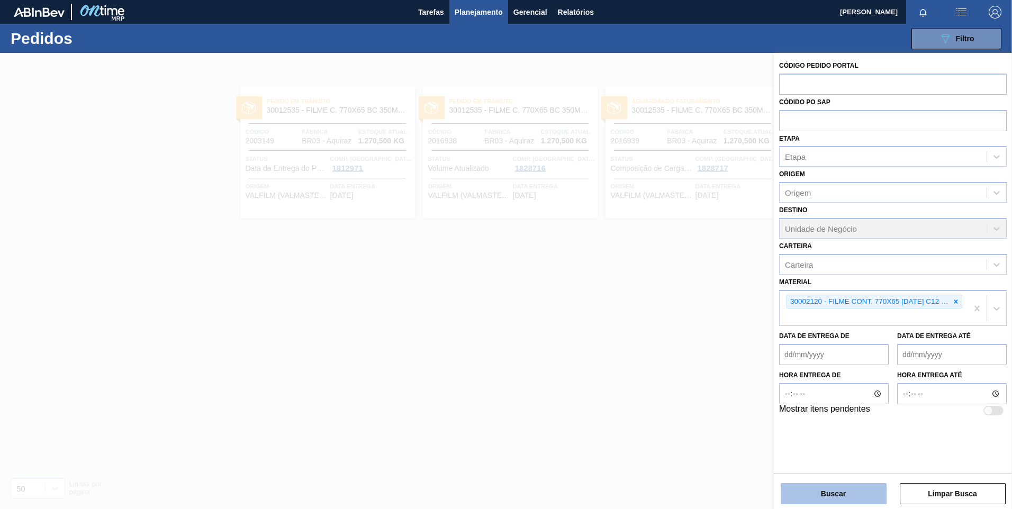
click at [845, 489] on button "Buscar" at bounding box center [834, 493] width 106 height 21
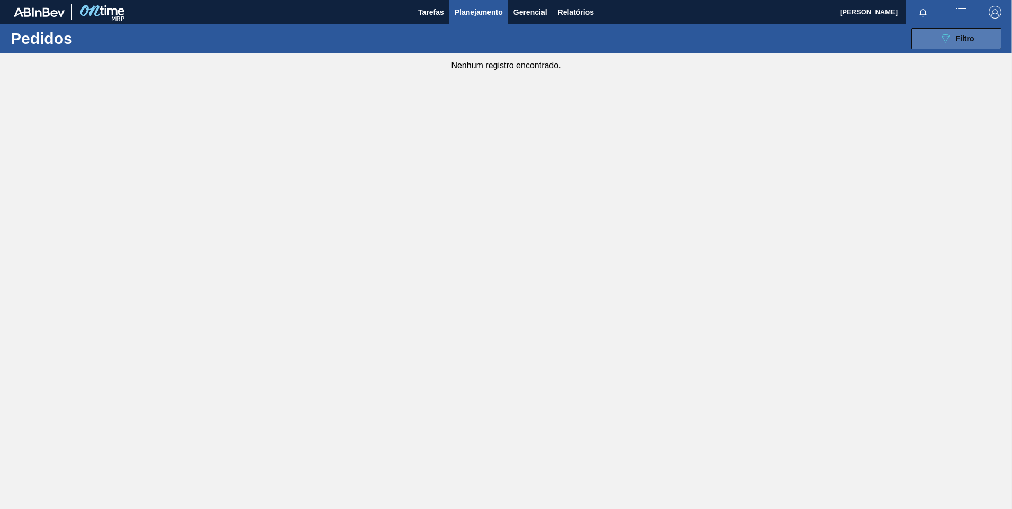
click at [955, 35] on div "089F7B8B-B2A5-4AFE-B5C0-19BA573D28AC Filtro" at bounding box center [956, 38] width 35 height 13
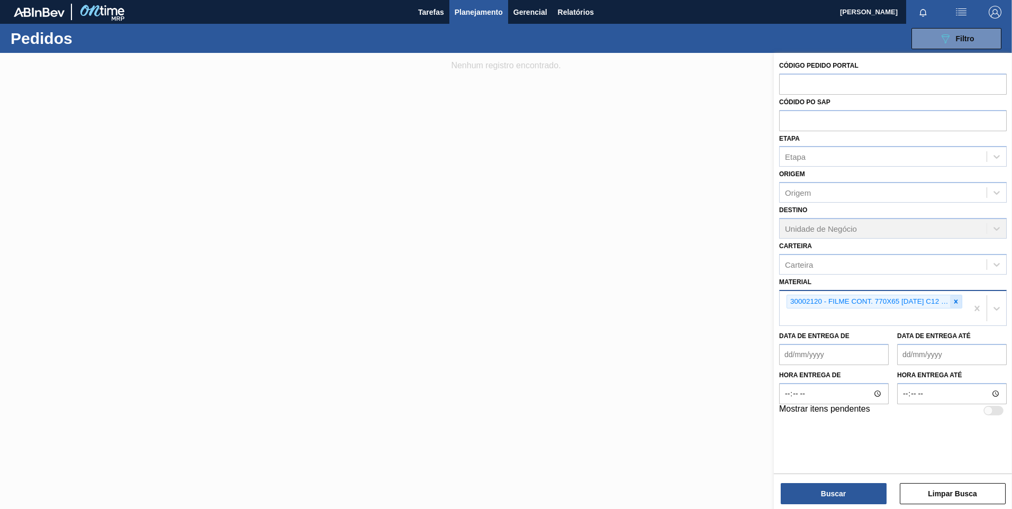
click at [957, 299] on icon at bounding box center [955, 301] width 7 height 7
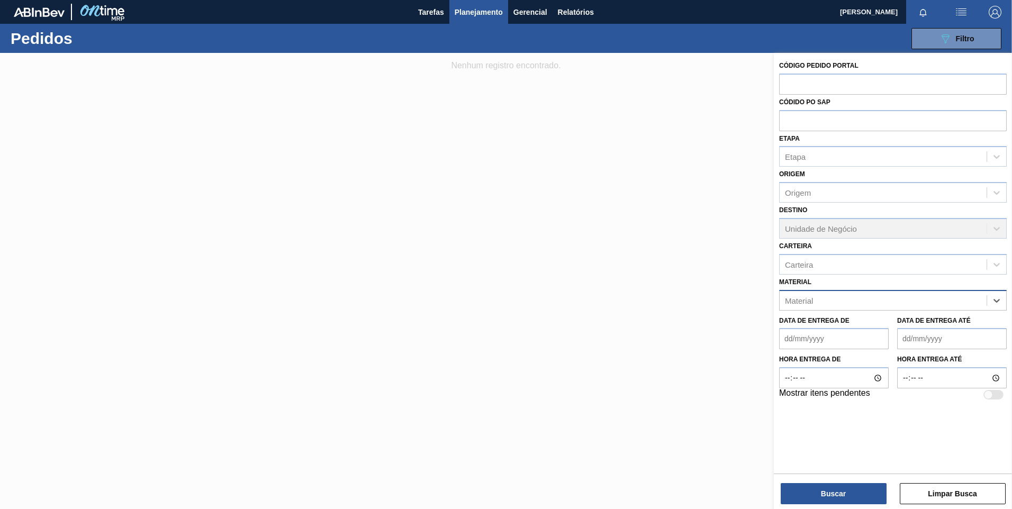
paste input "30012535"
type input "30012535"
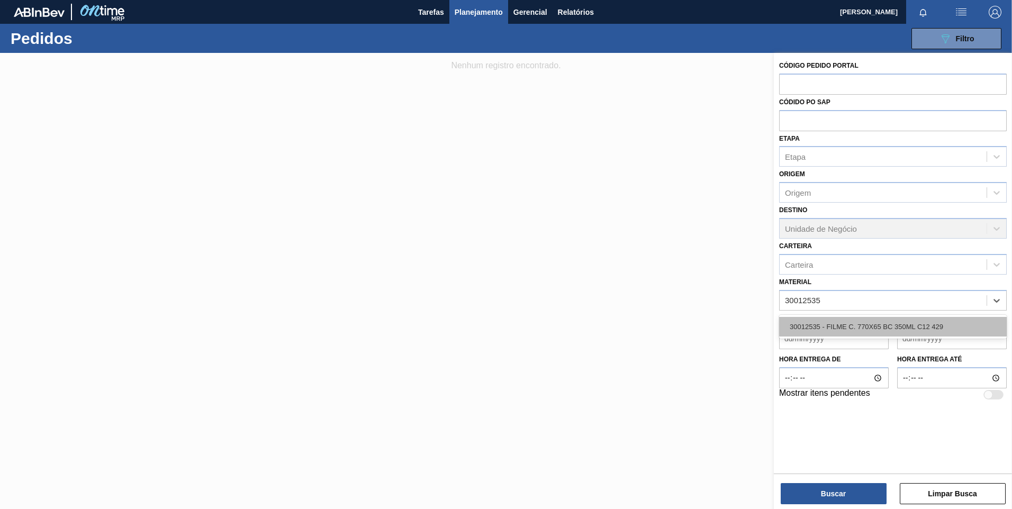
click at [924, 319] on div "30012535 - FILME C. 770X65 BC 350ML C12 429" at bounding box center [893, 327] width 228 height 20
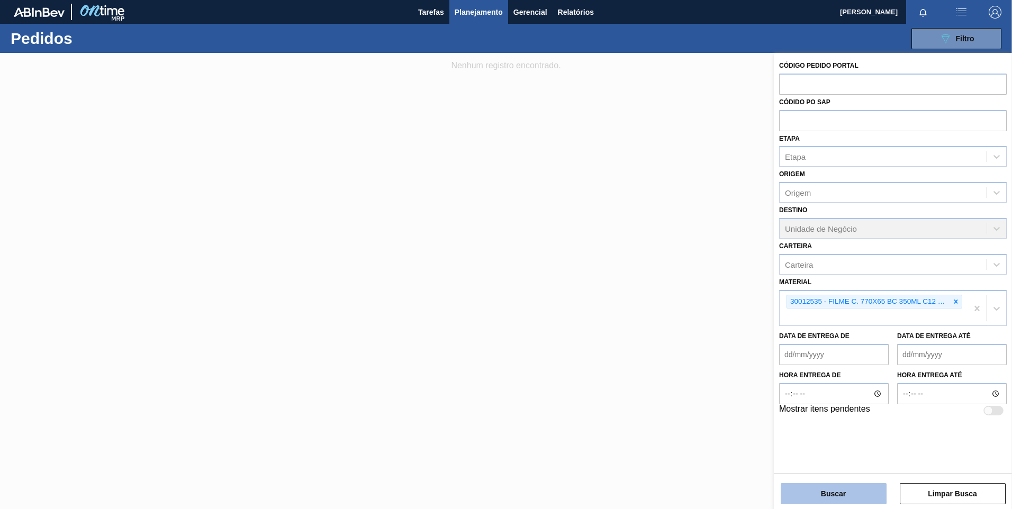
click at [851, 488] on button "Buscar" at bounding box center [834, 493] width 106 height 21
